Goal: Information Seeking & Learning: Learn about a topic

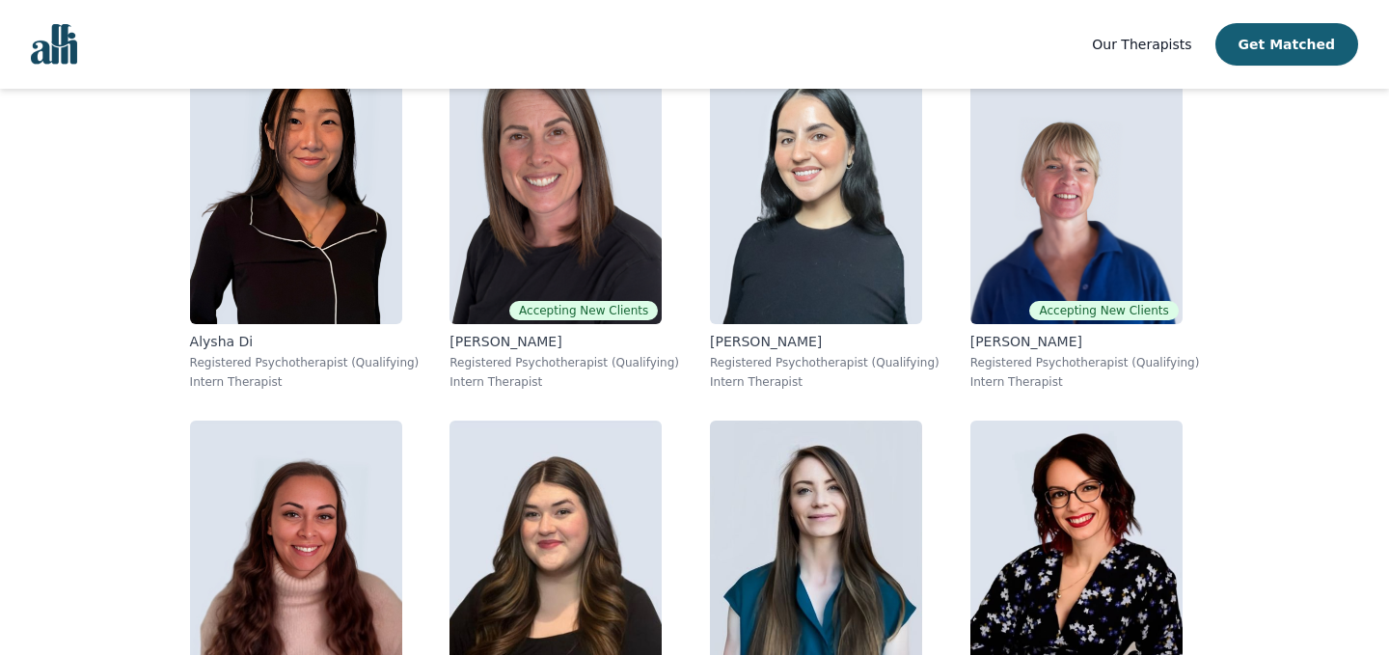
scroll to position [8330, 0]
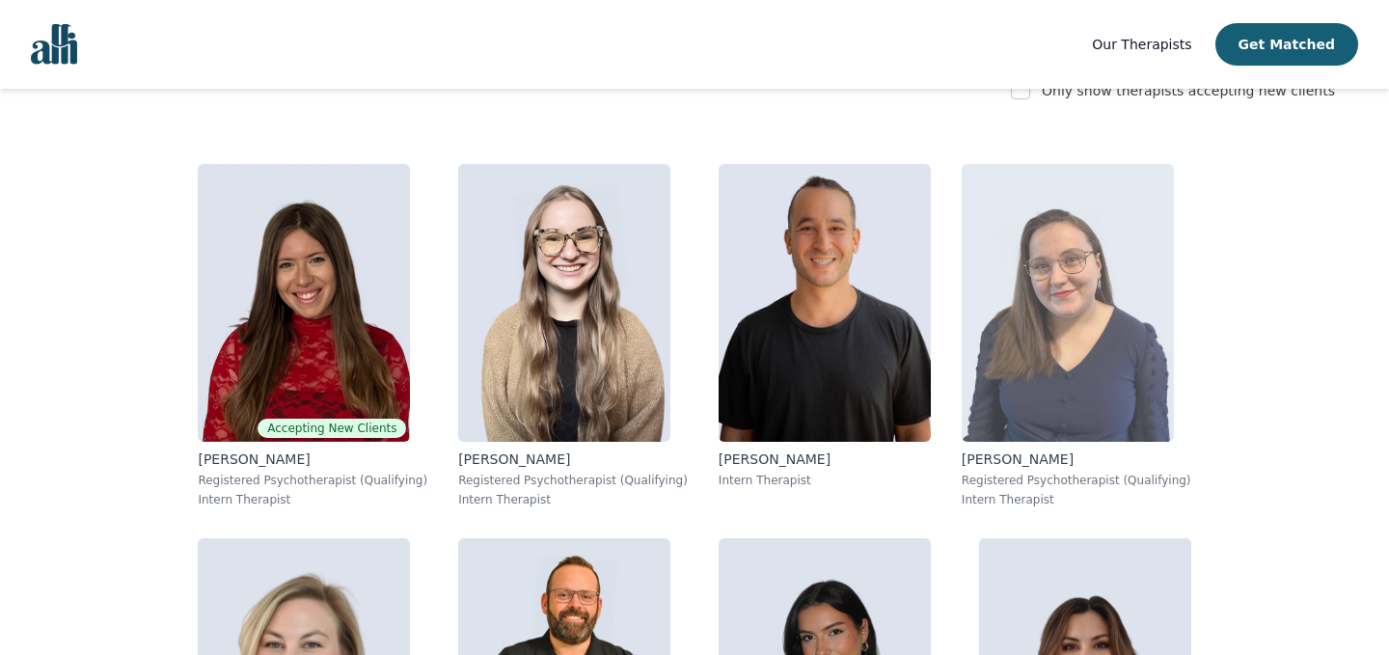
scroll to position [372, 0]
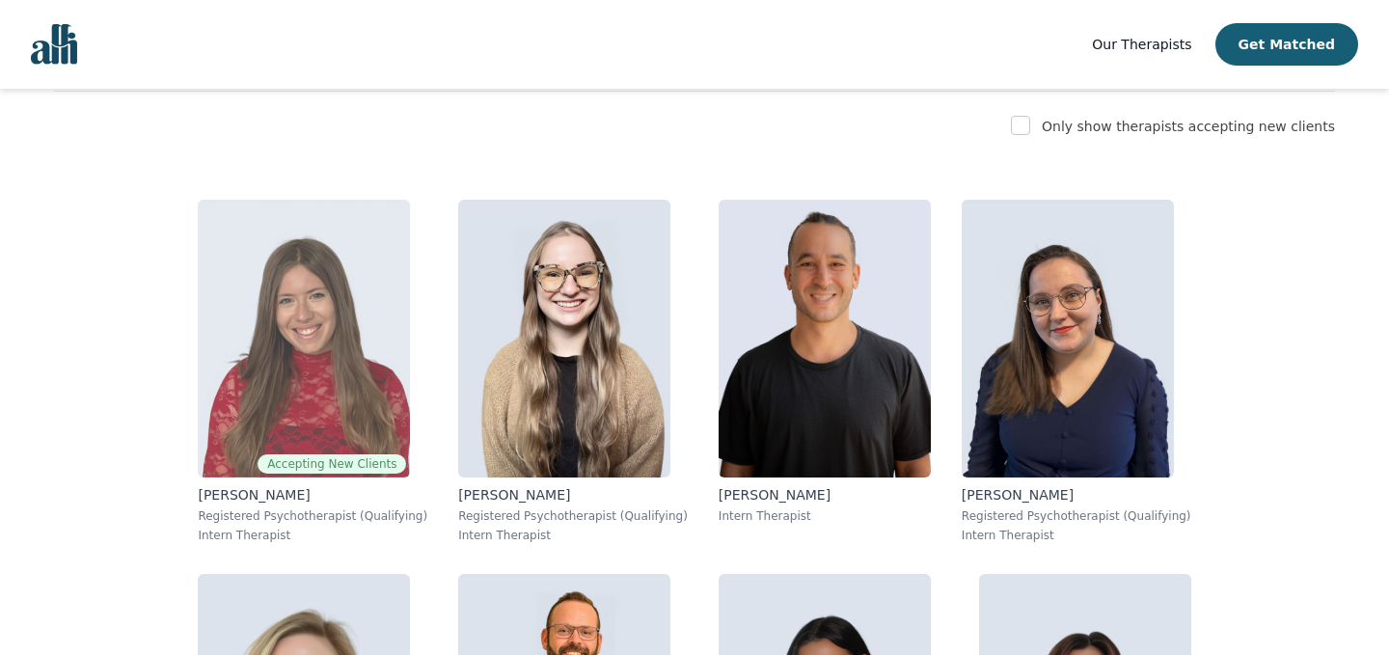
click at [281, 293] on img at bounding box center [304, 339] width 212 height 278
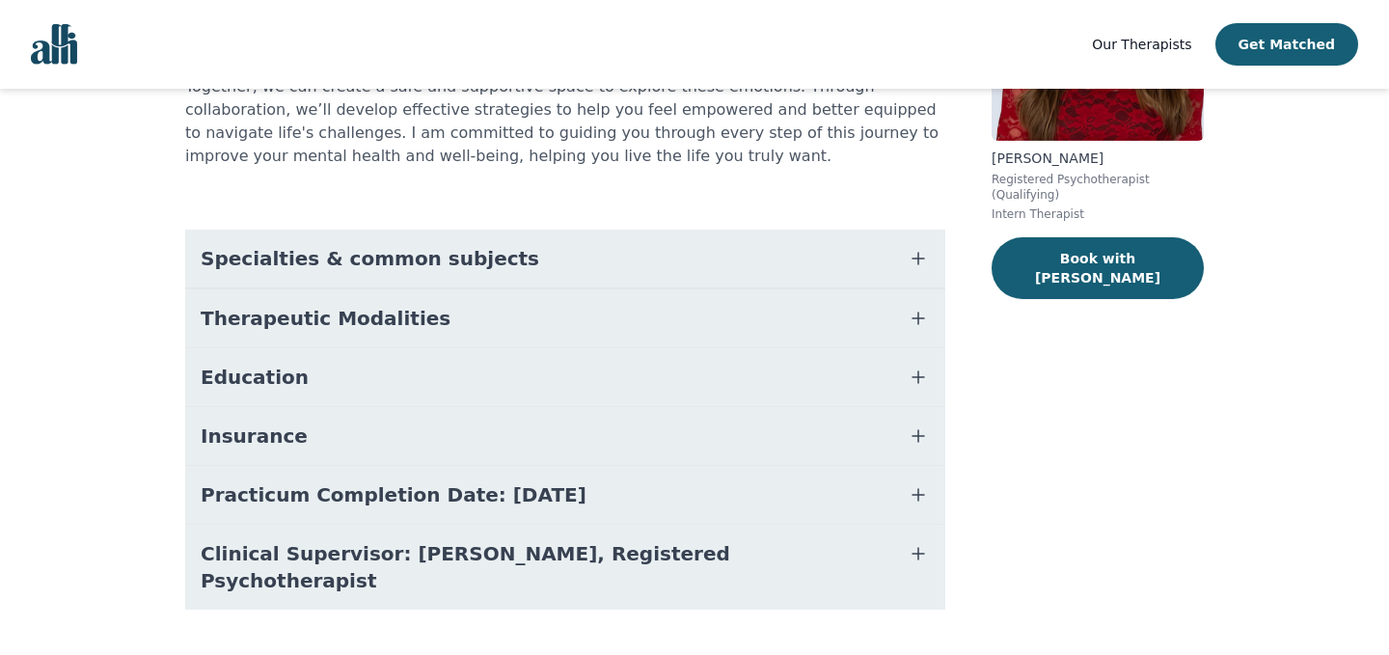
scroll to position [292, 0]
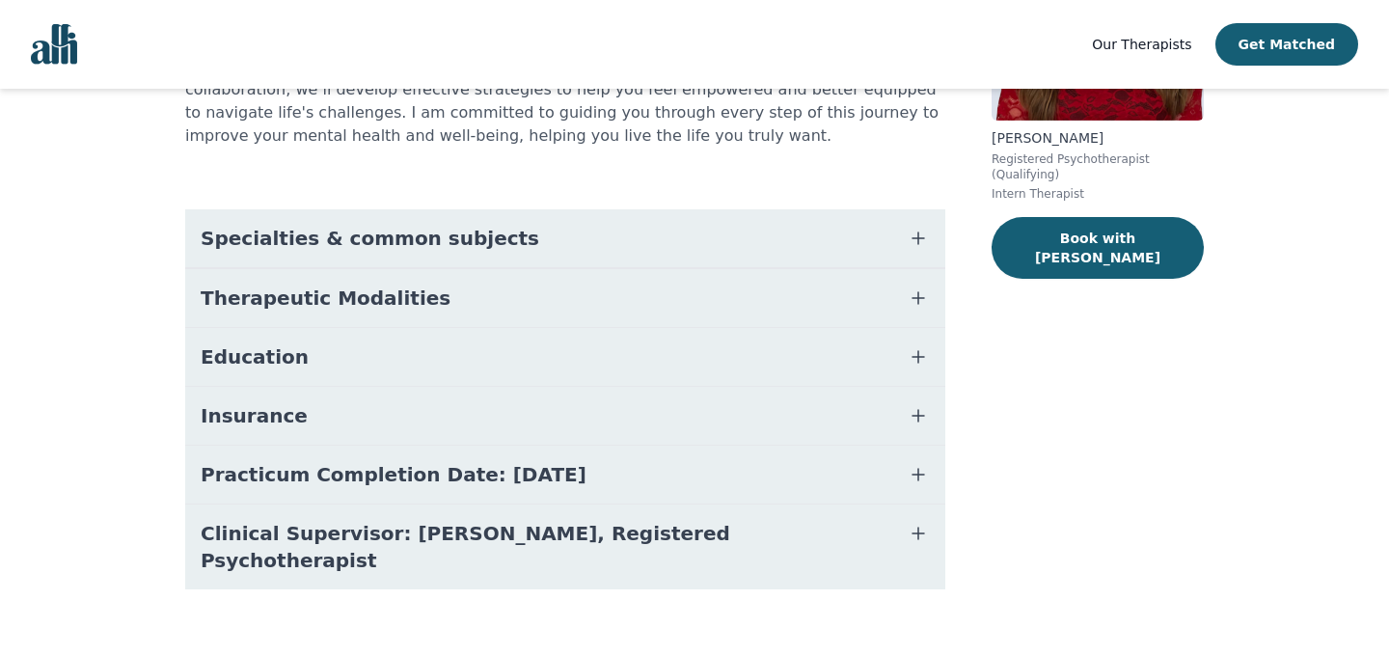
click at [317, 228] on span "Specialties & common subjects" at bounding box center [370, 238] width 339 height 27
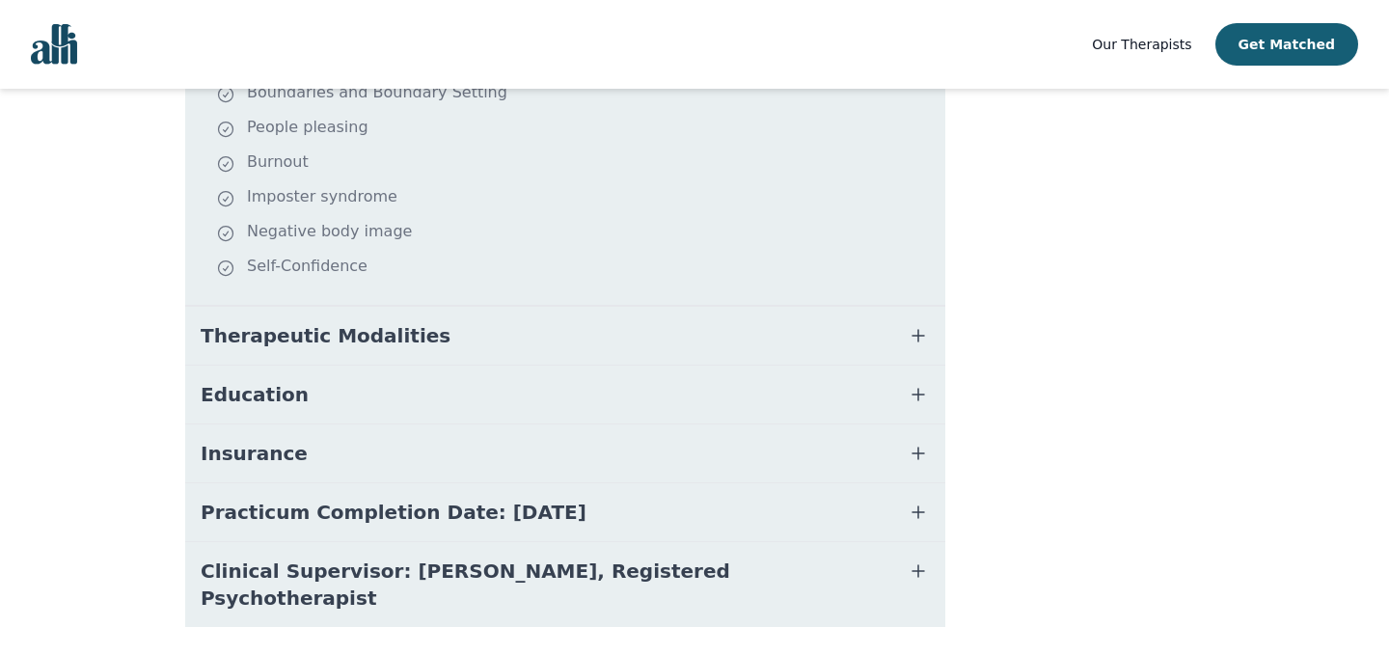
scroll to position [627, 0]
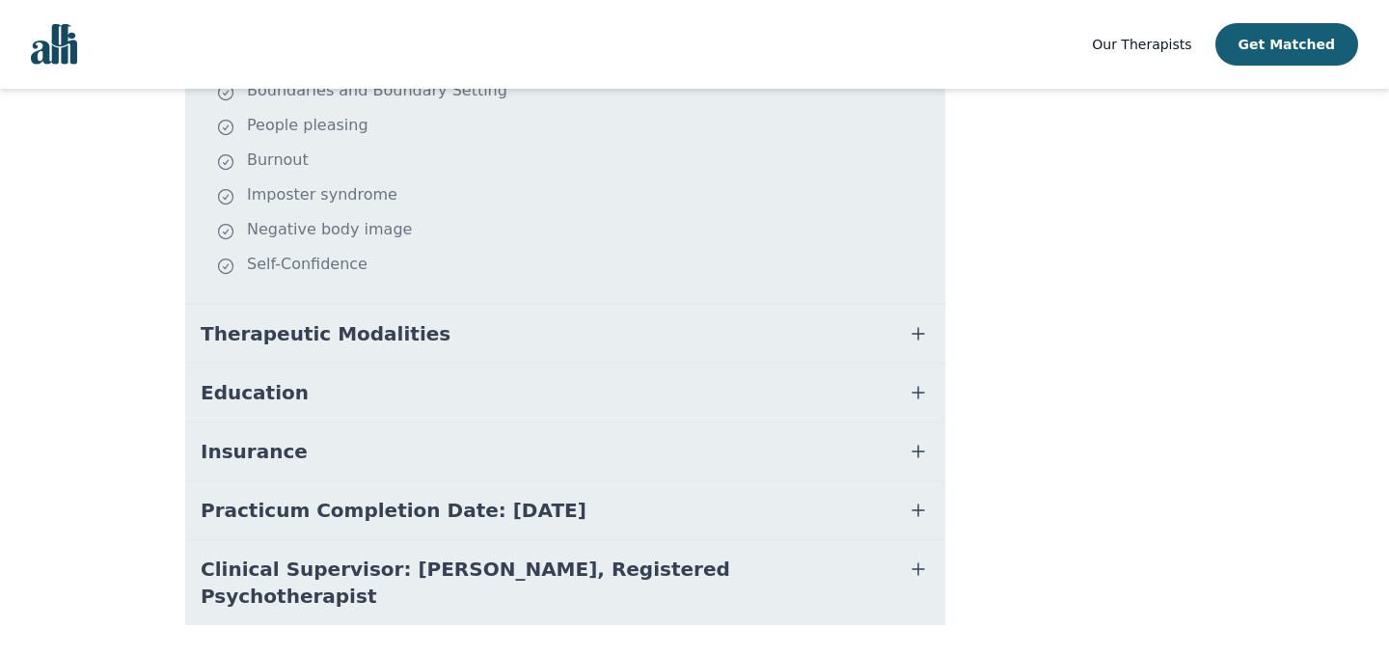
click at [308, 455] on button "Insurance" at bounding box center [565, 452] width 760 height 58
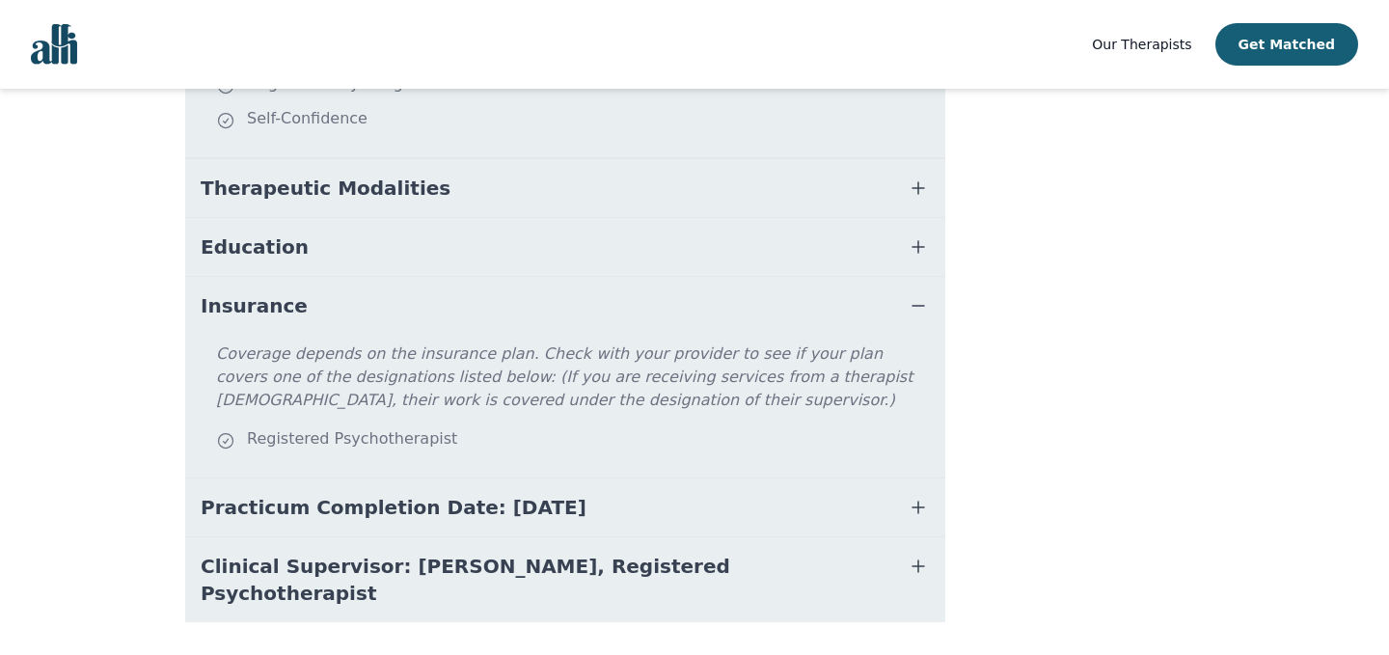
scroll to position [805, 0]
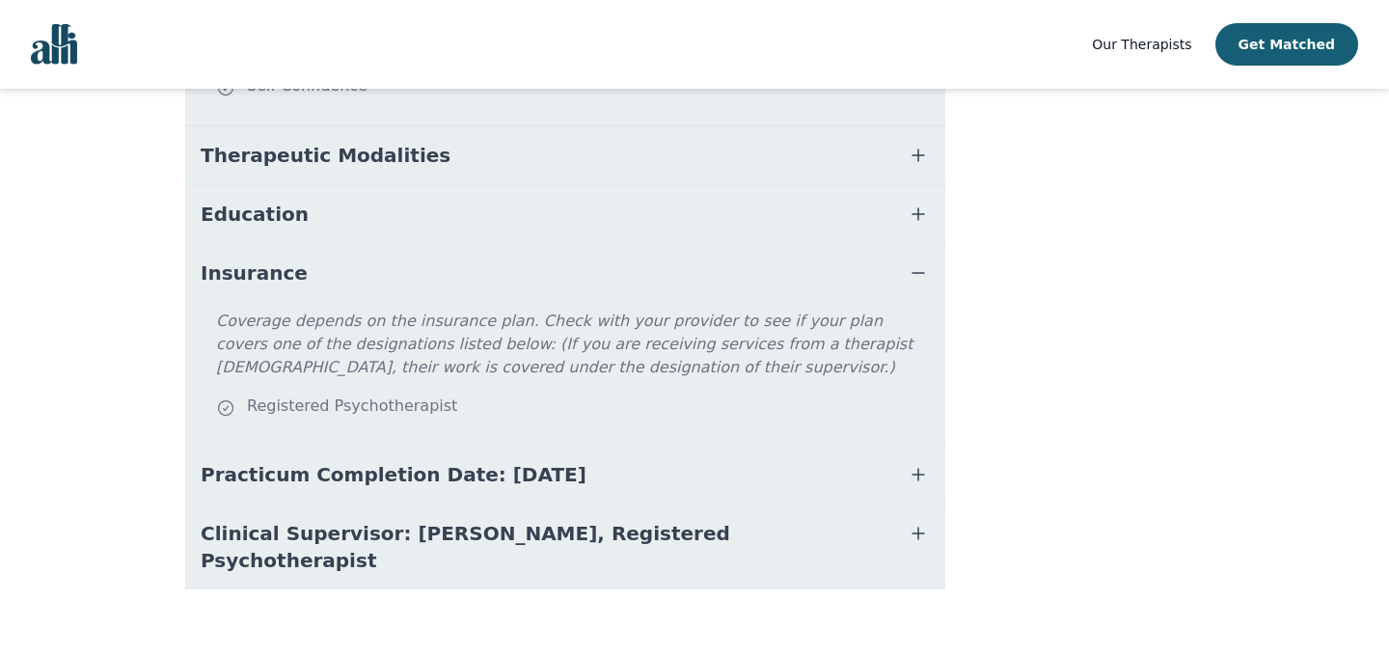
click at [346, 272] on button "Insurance" at bounding box center [565, 273] width 760 height 58
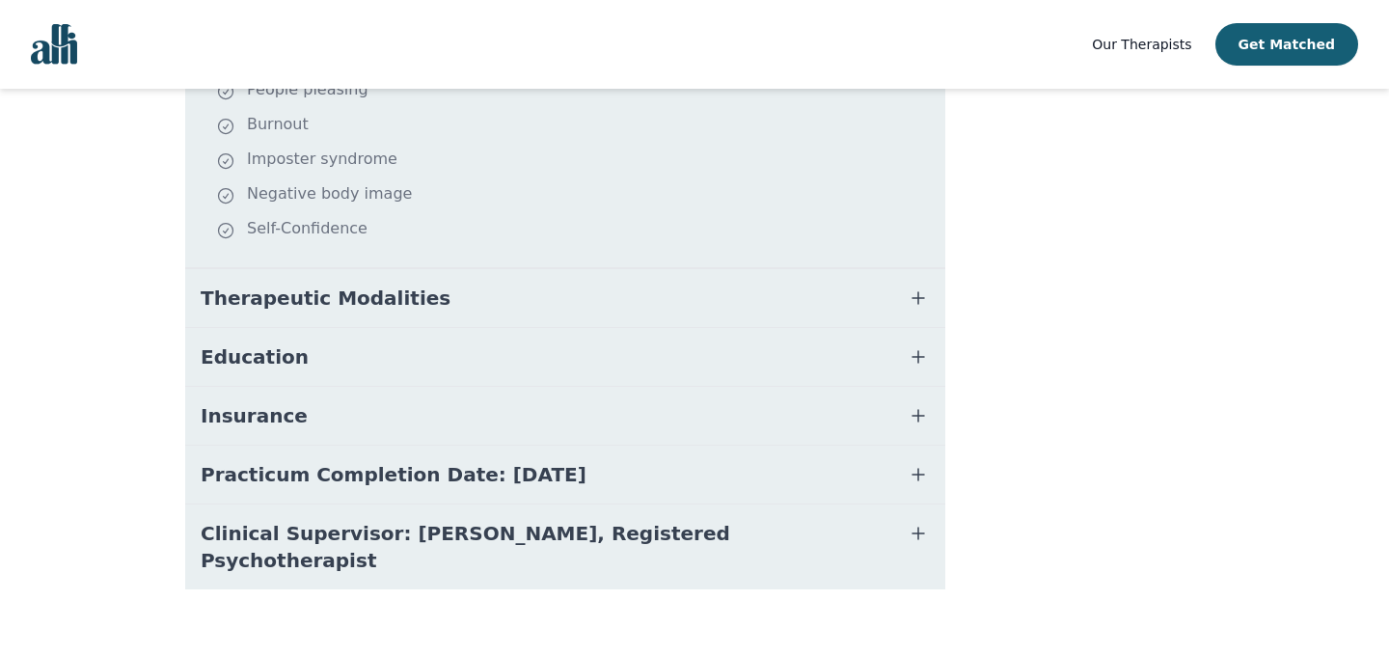
click at [281, 341] on button "Education" at bounding box center [565, 357] width 760 height 58
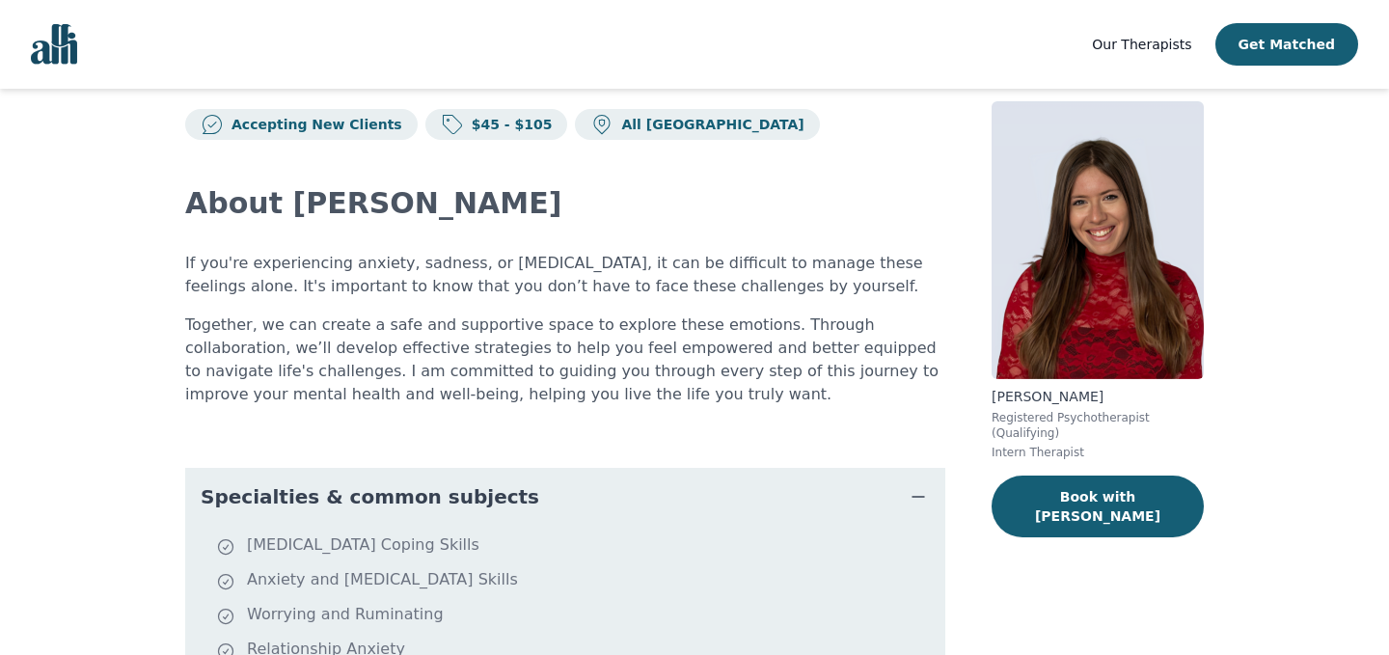
scroll to position [0, 0]
